Goal: Ask a question

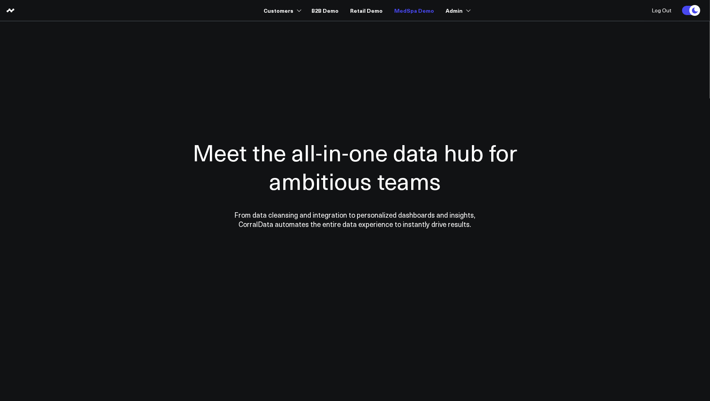
click at [400, 7] on link "MedSpa Demo" at bounding box center [414, 10] width 40 height 14
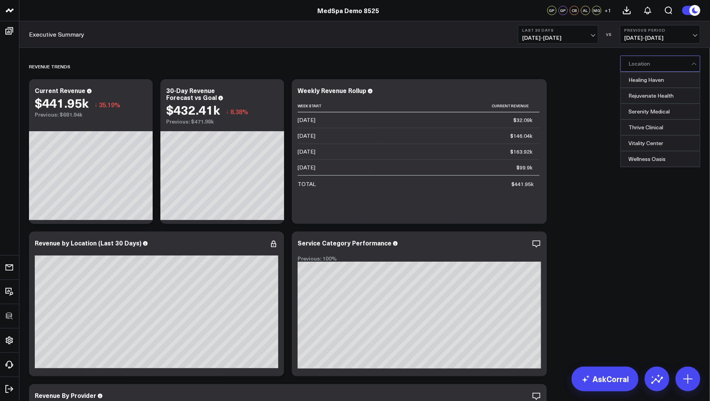
click at [693, 66] on div at bounding box center [694, 63] width 7 height 15
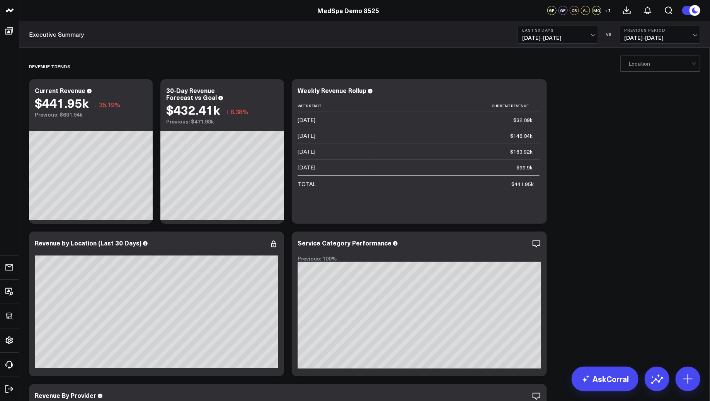
click at [697, 67] on div at bounding box center [694, 63] width 7 height 15
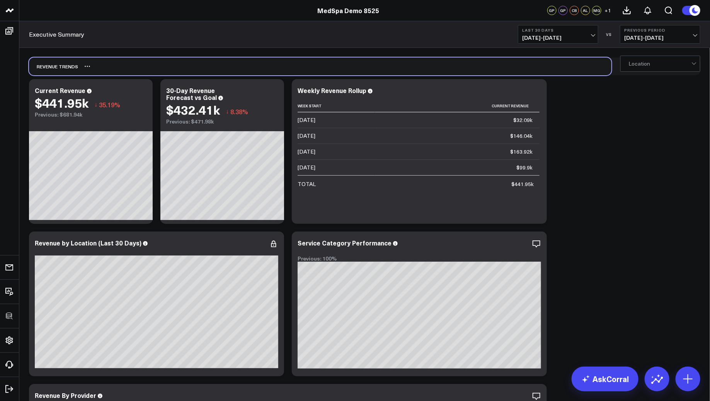
click at [481, 65] on div "REVENUE TRENDS" at bounding box center [320, 67] width 582 height 18
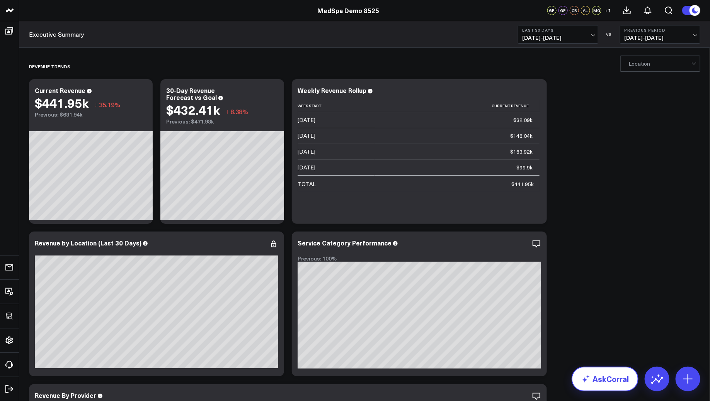
click at [613, 386] on link "AskCorral" at bounding box center [604, 379] width 67 height 25
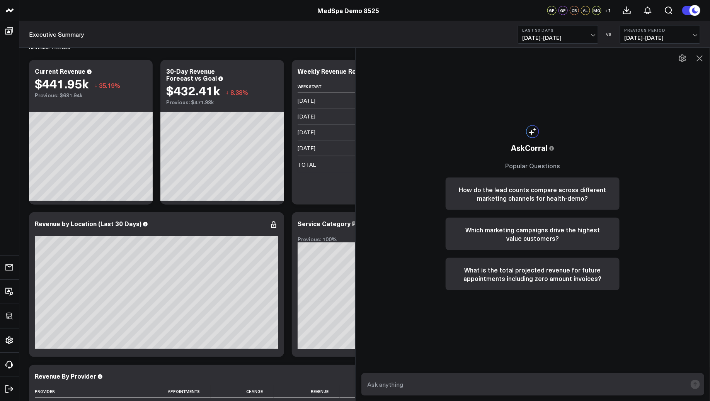
scroll to position [21, 0]
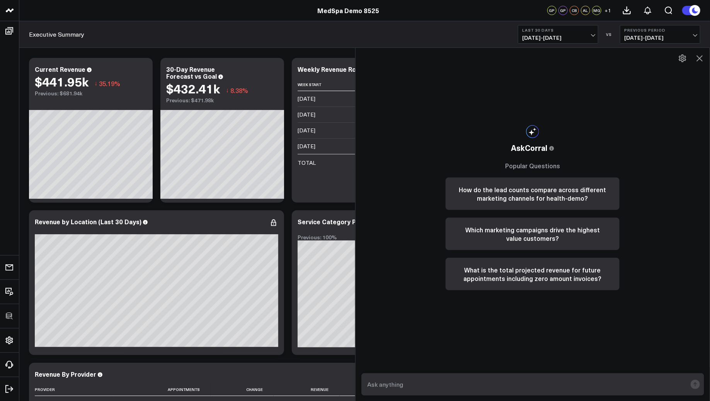
click at [701, 56] on icon at bounding box center [699, 58] width 9 height 9
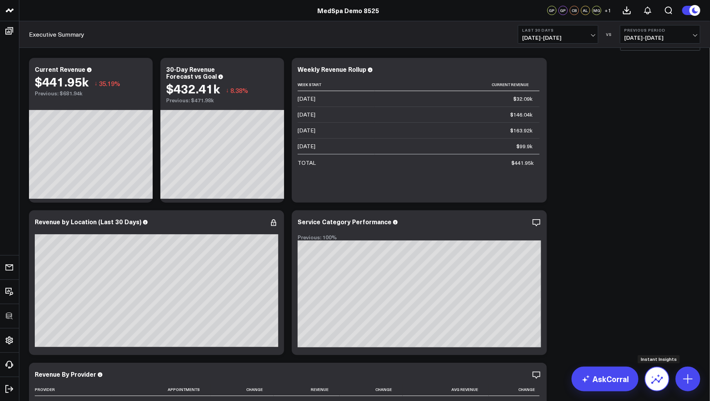
click at [653, 375] on icon at bounding box center [657, 379] width 12 height 12
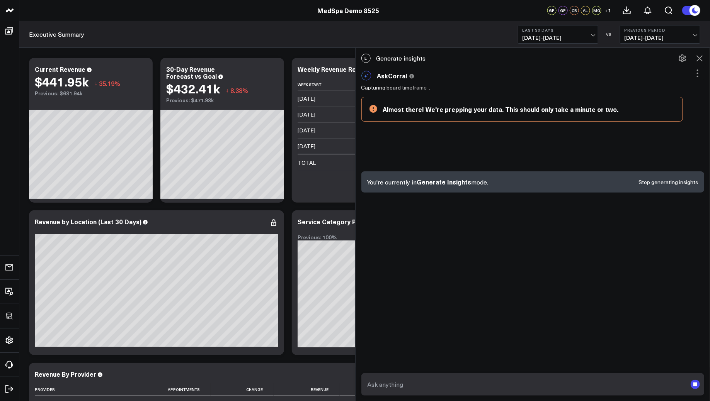
click at [702, 56] on icon at bounding box center [699, 58] width 6 height 6
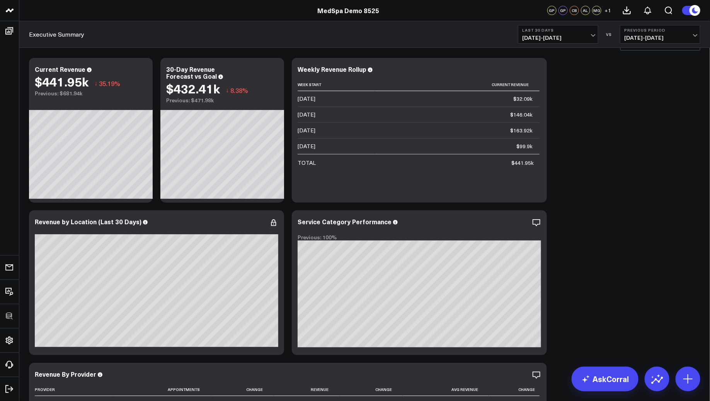
scroll to position [30, 0]
